Goal: Information Seeking & Learning: Find specific page/section

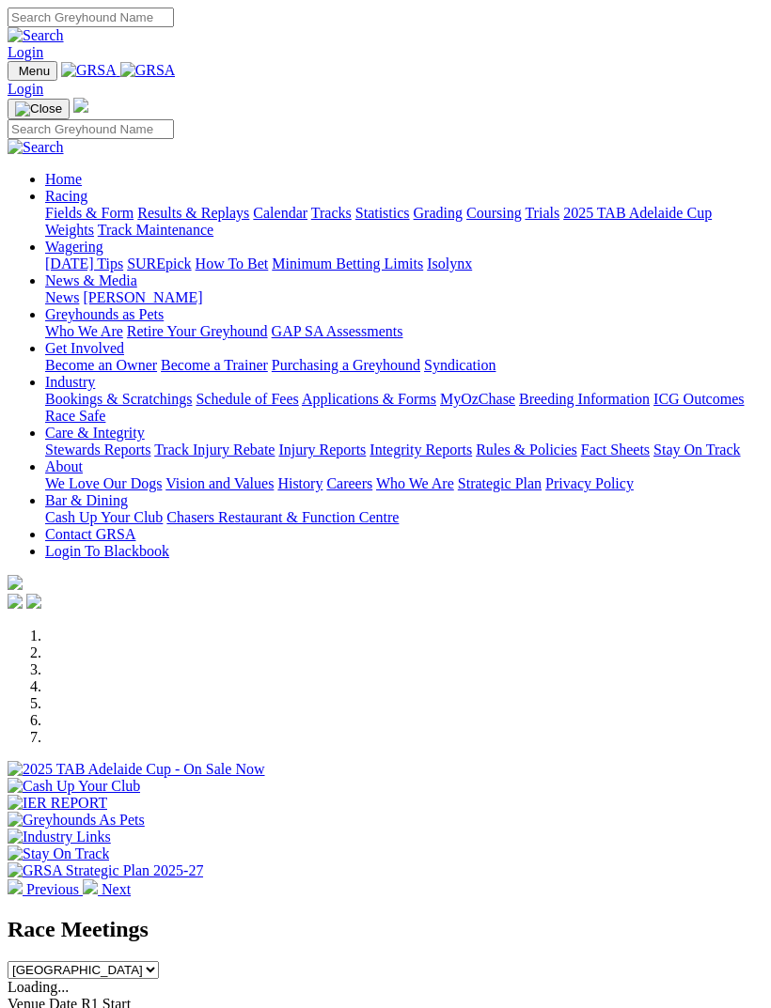
scroll to position [362, 0]
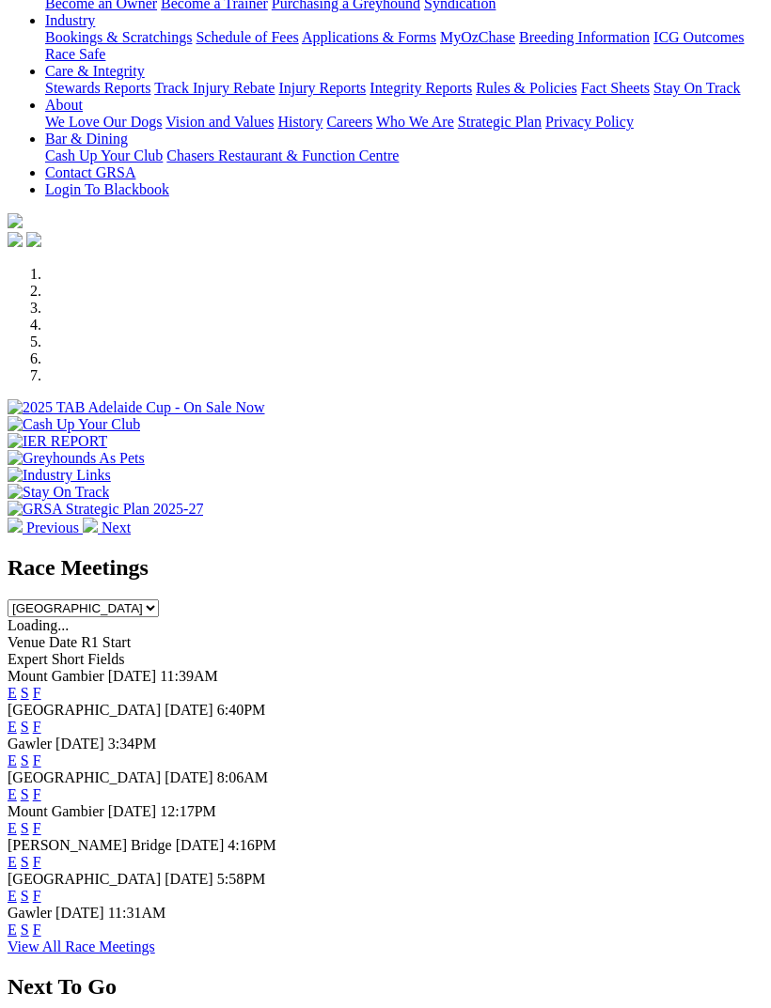
click at [41, 719] on link "F" at bounding box center [37, 727] width 8 height 16
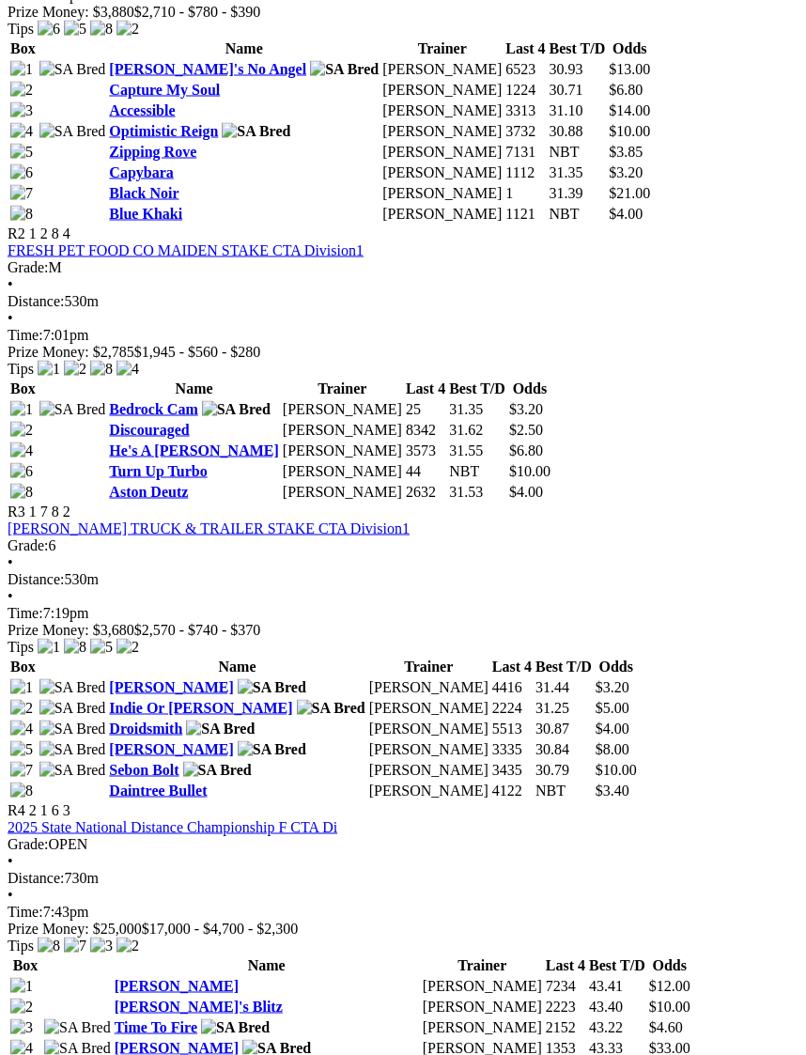
scroll to position [1147, 0]
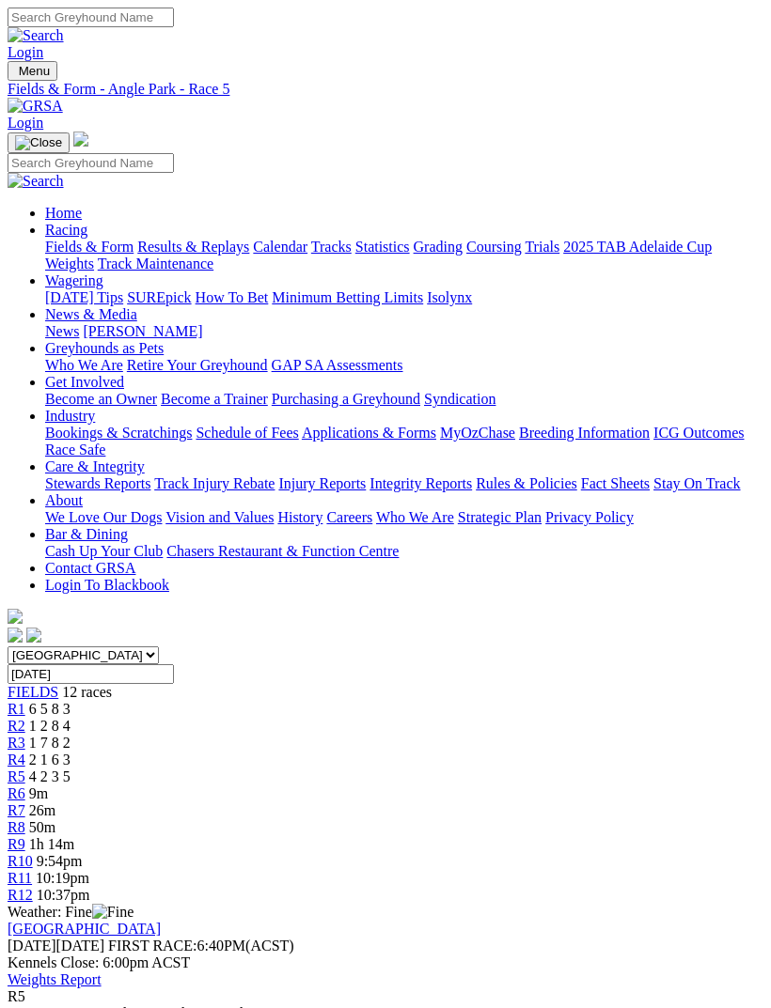
click at [25, 752] on span "R4" at bounding box center [17, 760] width 18 height 16
click at [25, 786] on span "R6" at bounding box center [17, 794] width 18 height 16
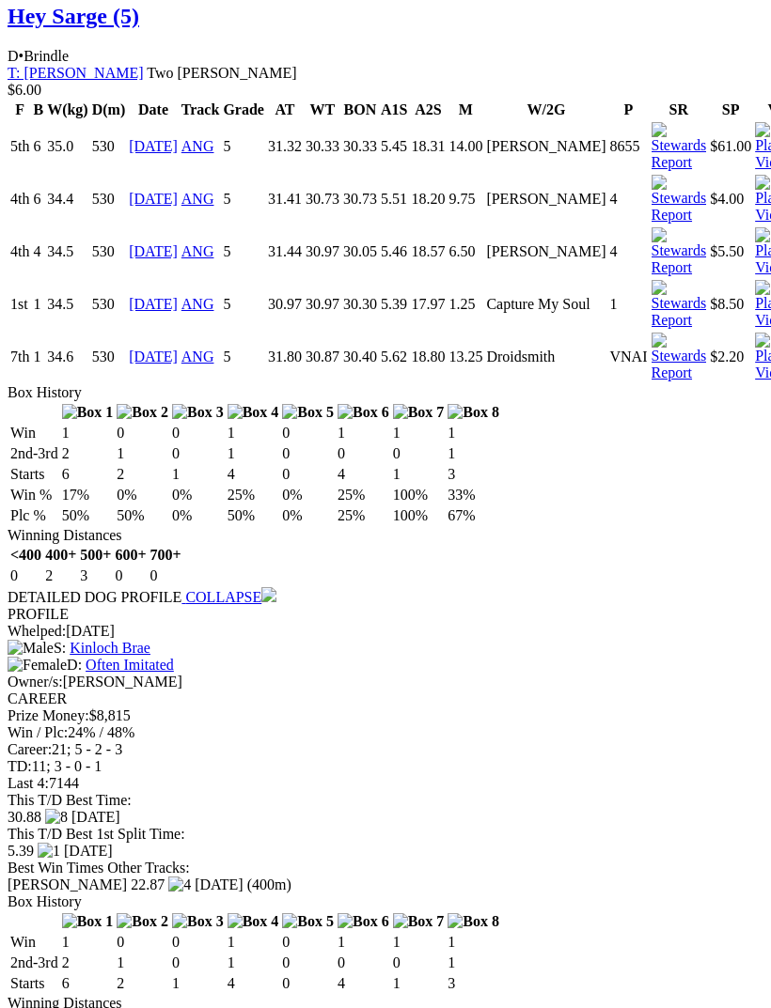
scroll to position [2300, 0]
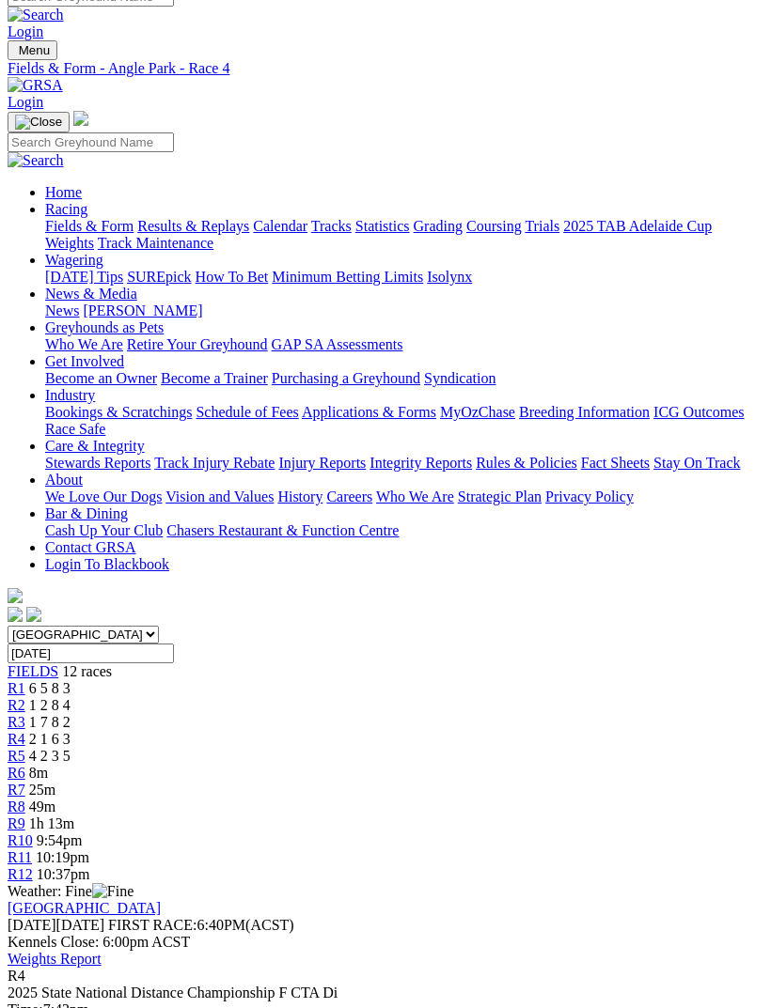
scroll to position [32, 0]
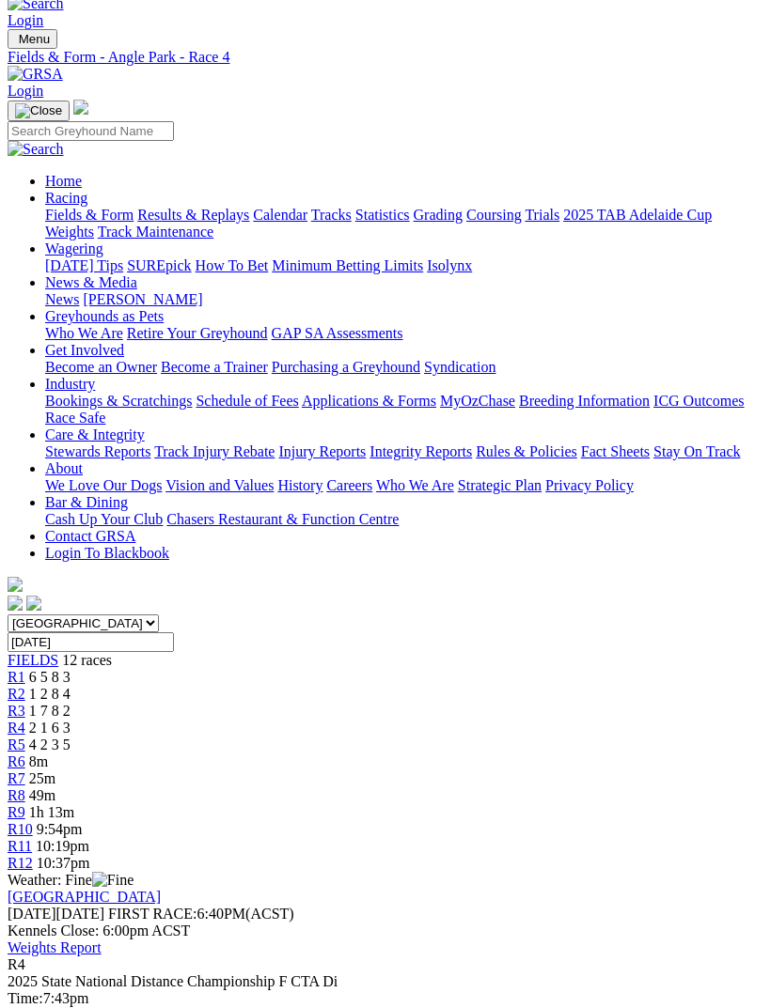
click at [25, 737] on link "R5" at bounding box center [17, 745] width 18 height 16
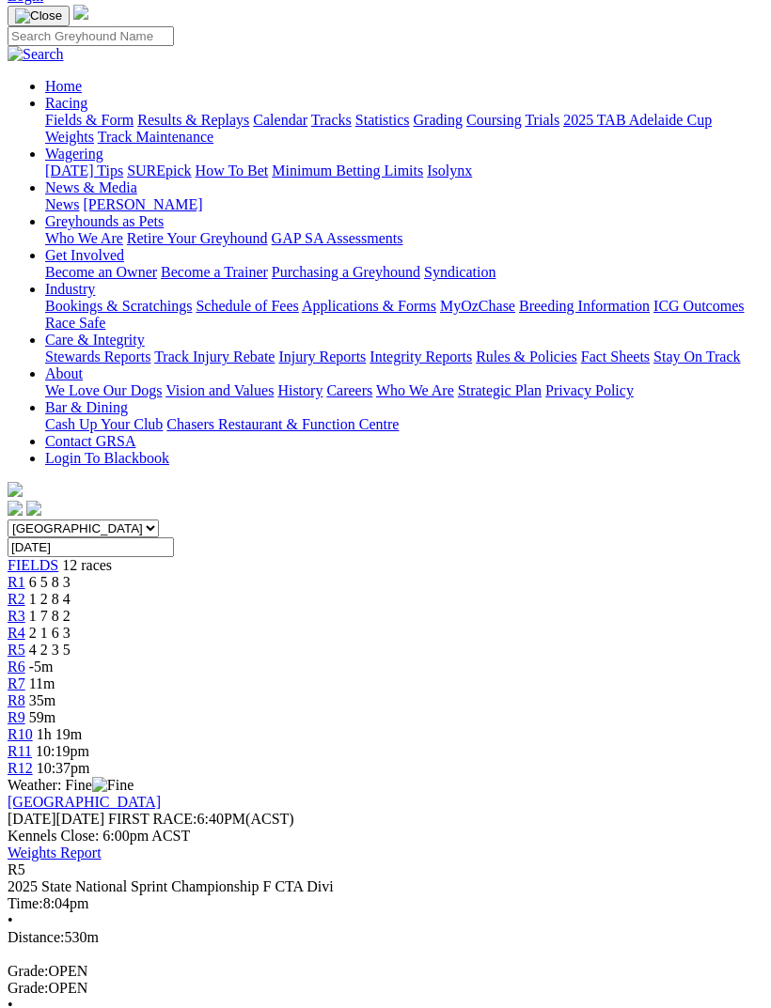
scroll to position [134, 0]
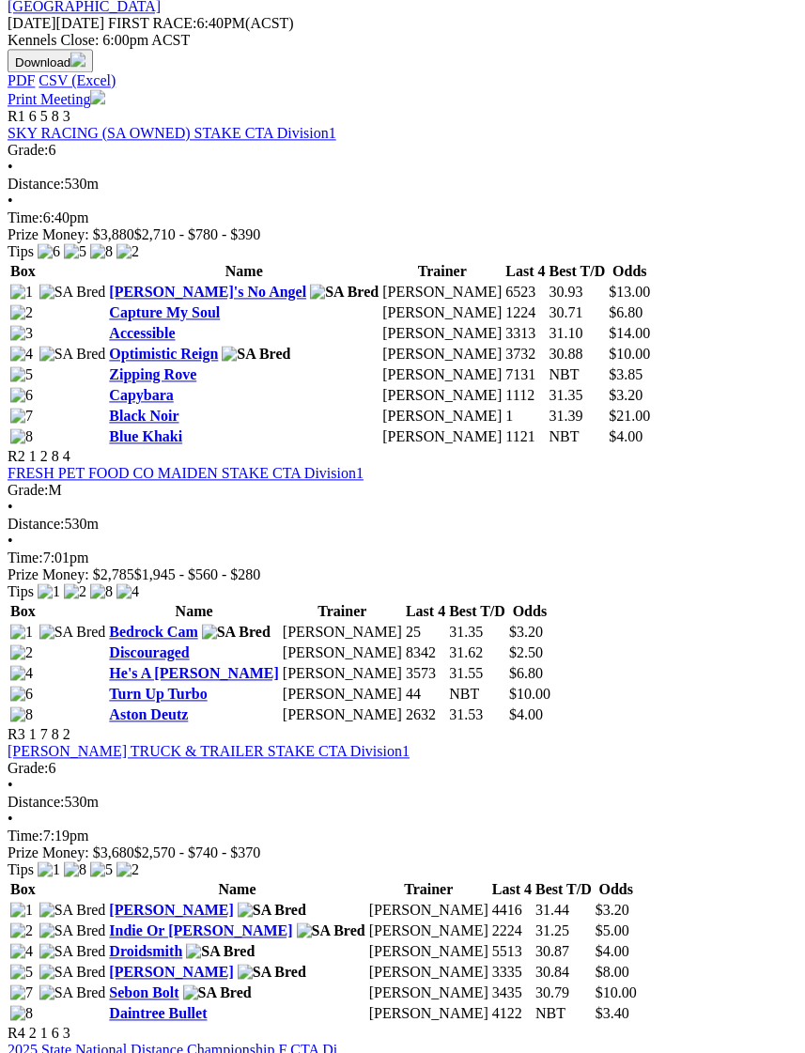
scroll to position [1032, 0]
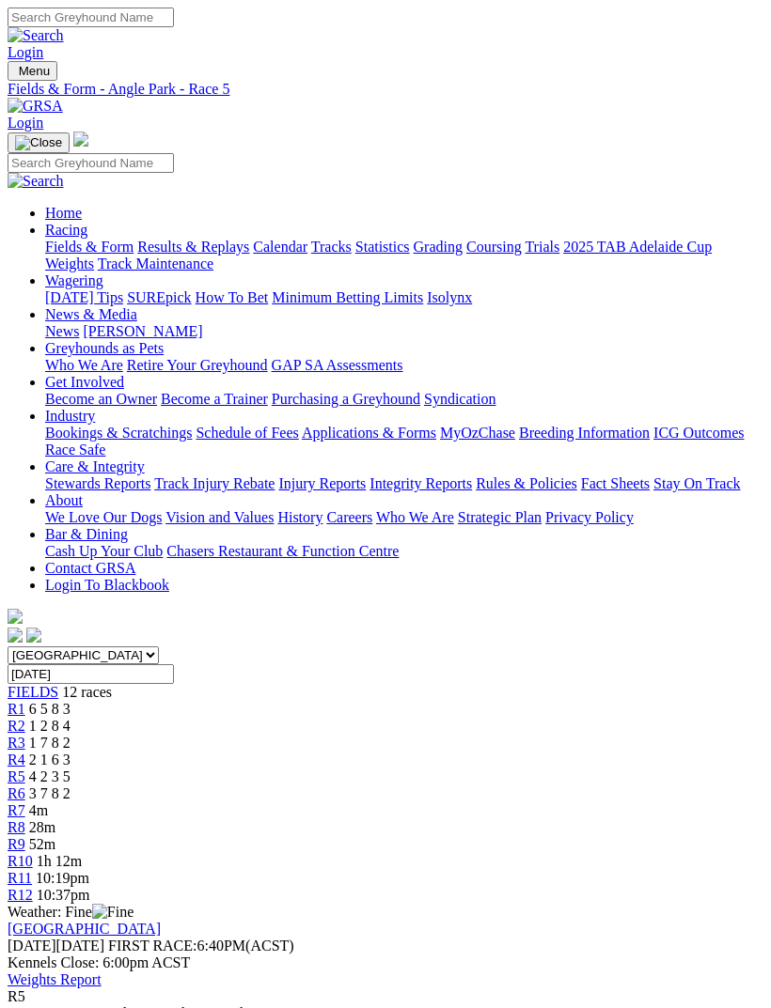
click at [25, 786] on span "R6" at bounding box center [17, 794] width 18 height 16
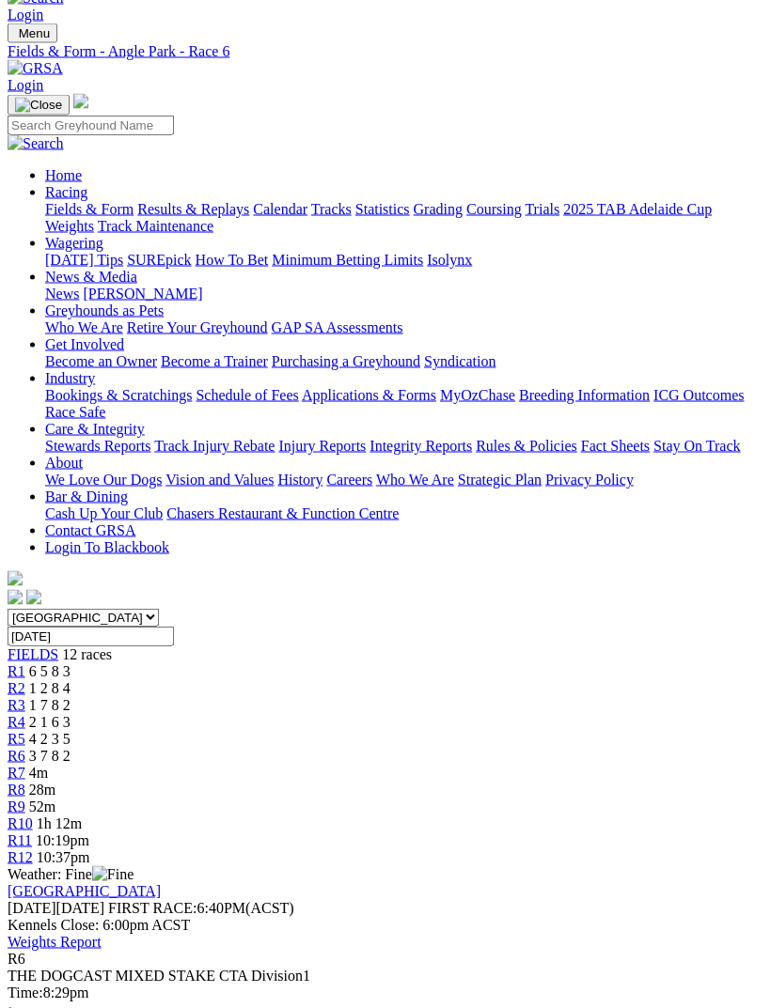
scroll to position [40, 0]
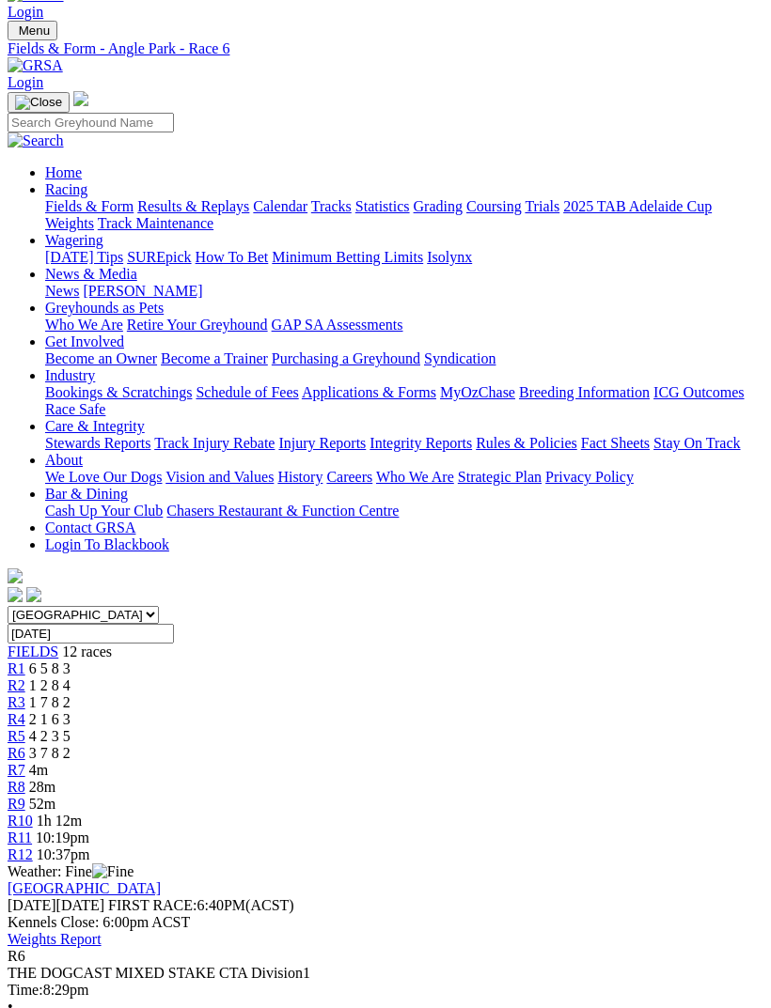
click at [25, 762] on span "R7" at bounding box center [17, 770] width 18 height 16
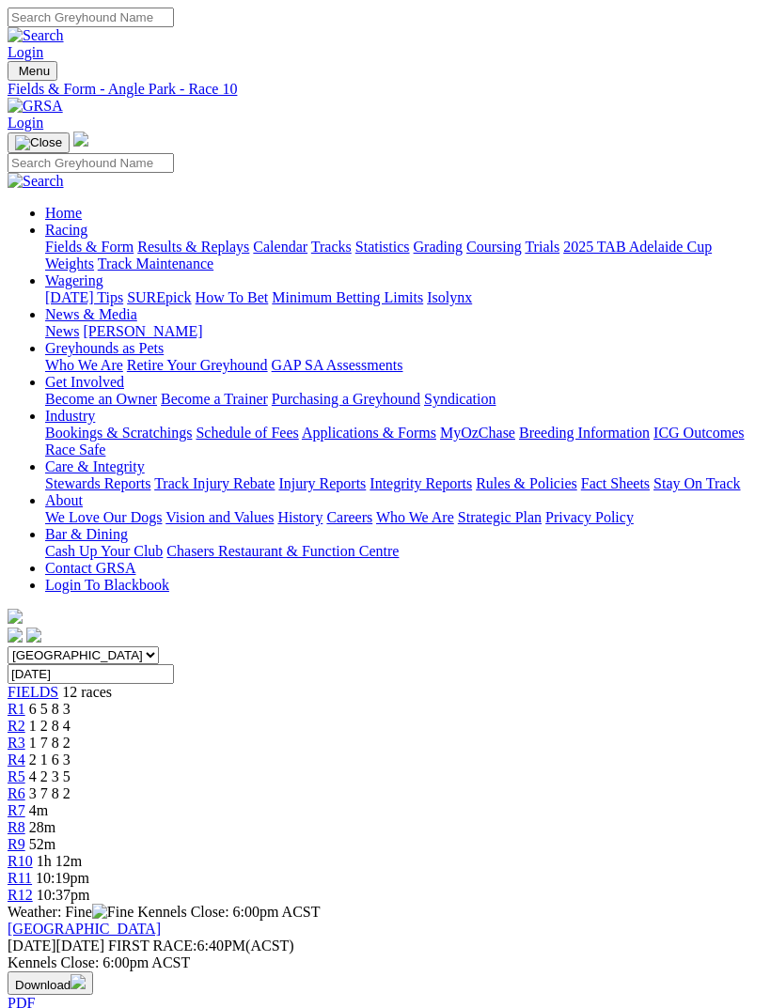
click at [89, 870] on span "10:19pm" at bounding box center [63, 878] width 54 height 16
click at [25, 819] on span "R8" at bounding box center [17, 827] width 18 height 16
click at [33, 887] on span "R12" at bounding box center [20, 895] width 25 height 16
click at [25, 836] on link "R9" at bounding box center [17, 844] width 18 height 16
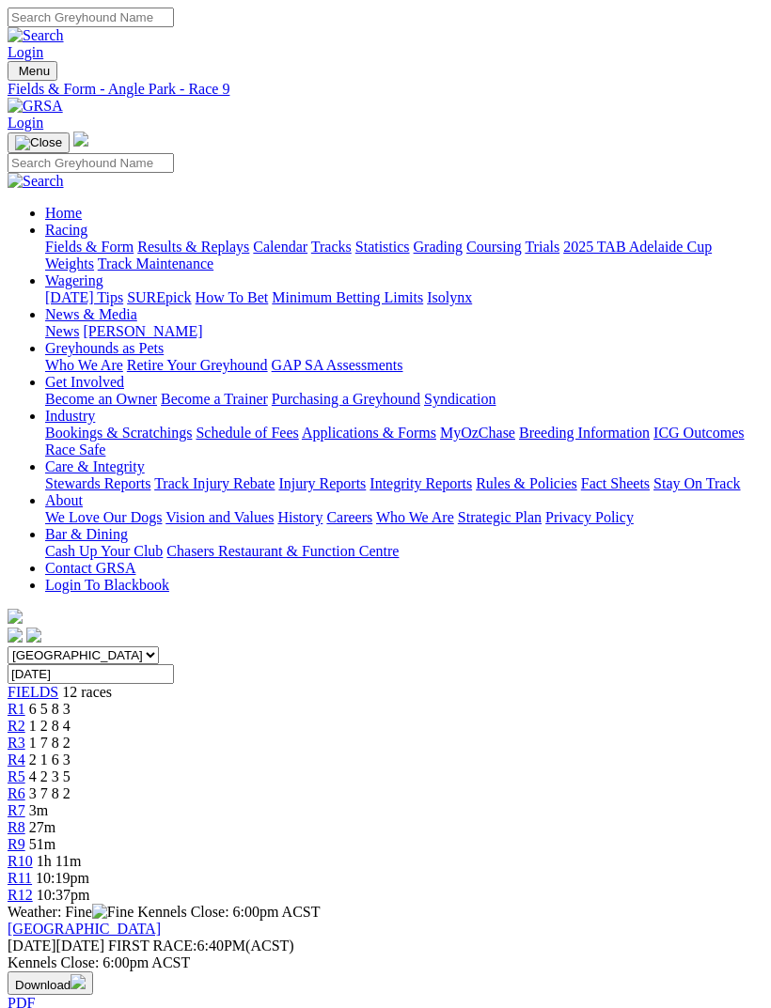
click at [25, 819] on span "R8" at bounding box center [17, 827] width 18 height 16
click at [25, 803] on span "R7" at bounding box center [17, 811] width 18 height 16
click at [25, 786] on link "R6" at bounding box center [17, 794] width 18 height 16
